Goal: Navigation & Orientation: Find specific page/section

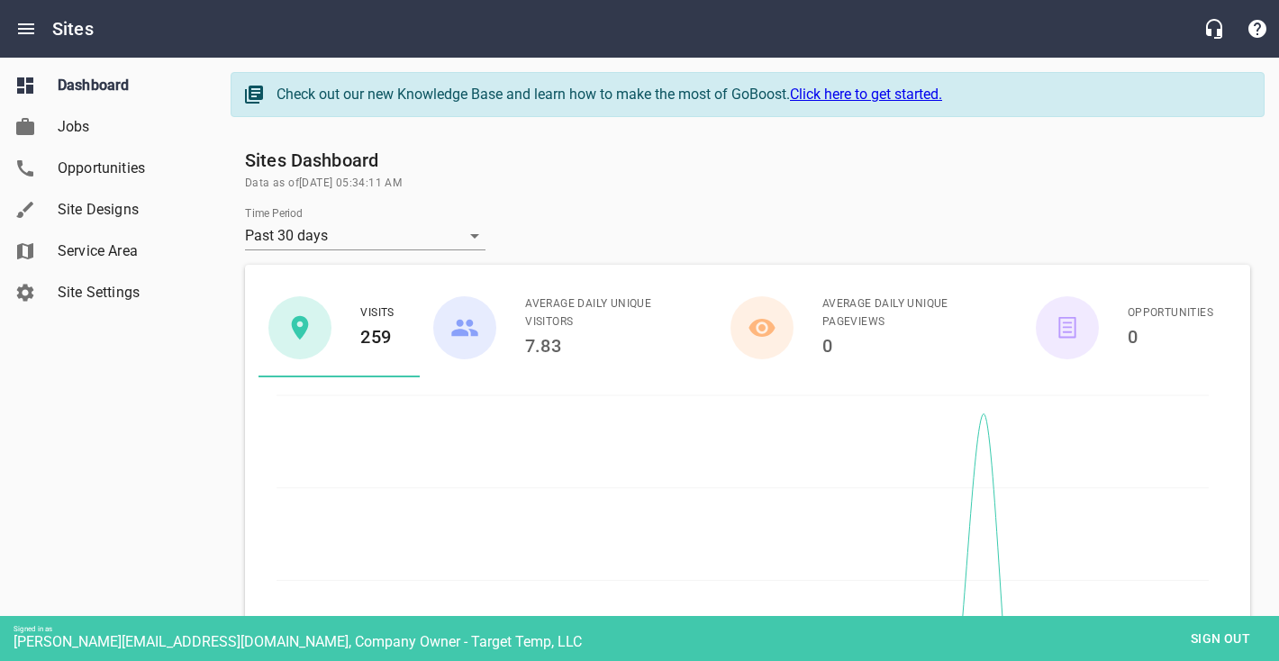
click at [123, 214] on span "Site Designs" at bounding box center [126, 210] width 137 height 22
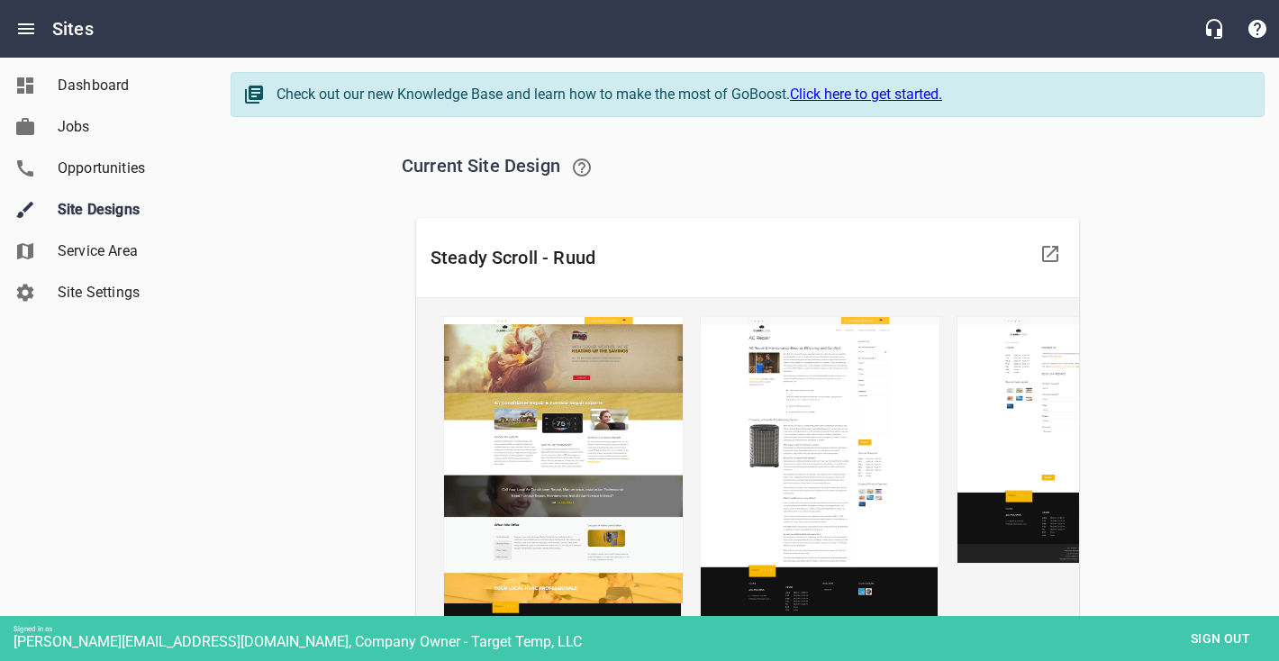
click at [1214, 636] on span "Sign out" at bounding box center [1221, 639] width 76 height 23
